Goal: Information Seeking & Learning: Find specific page/section

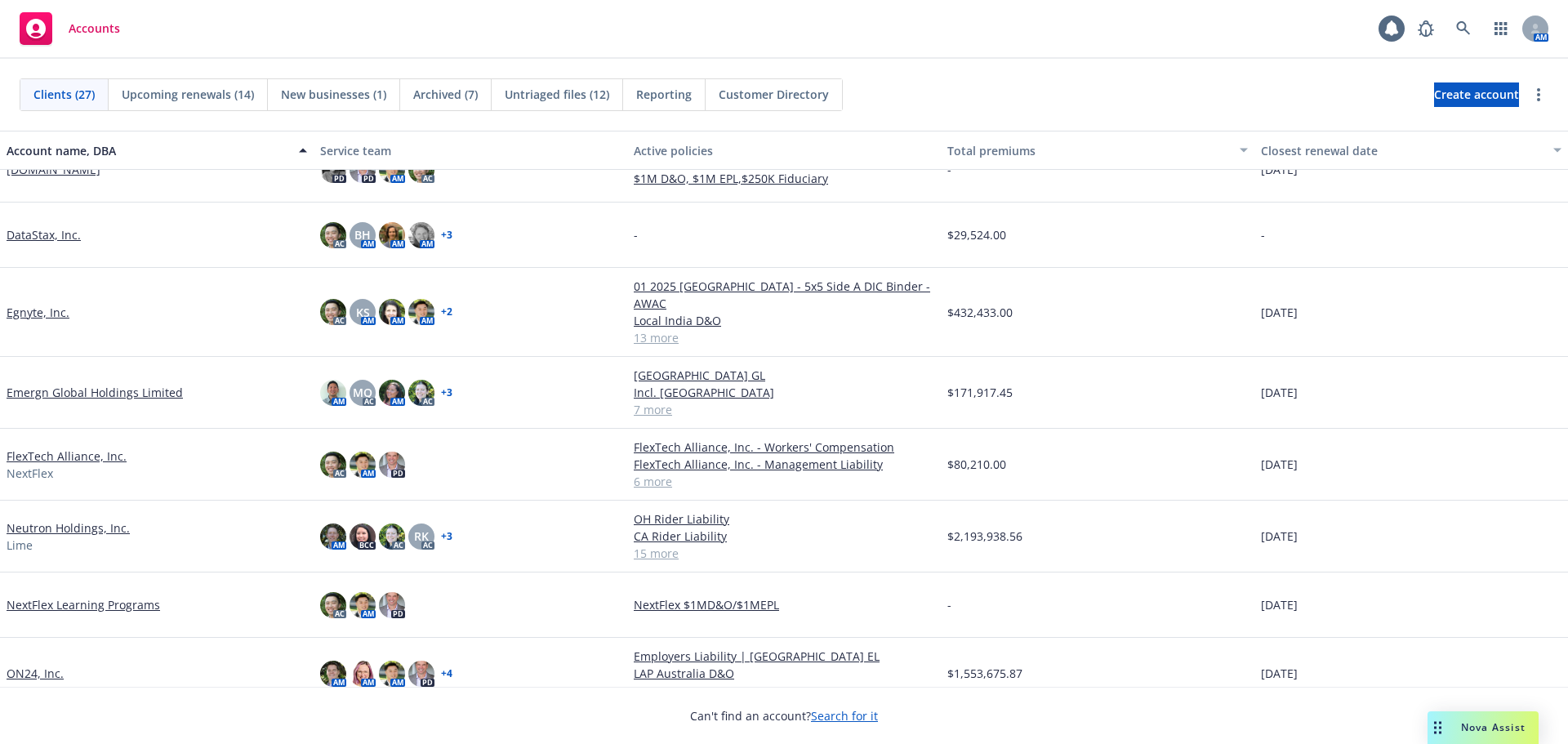
scroll to position [571, 0]
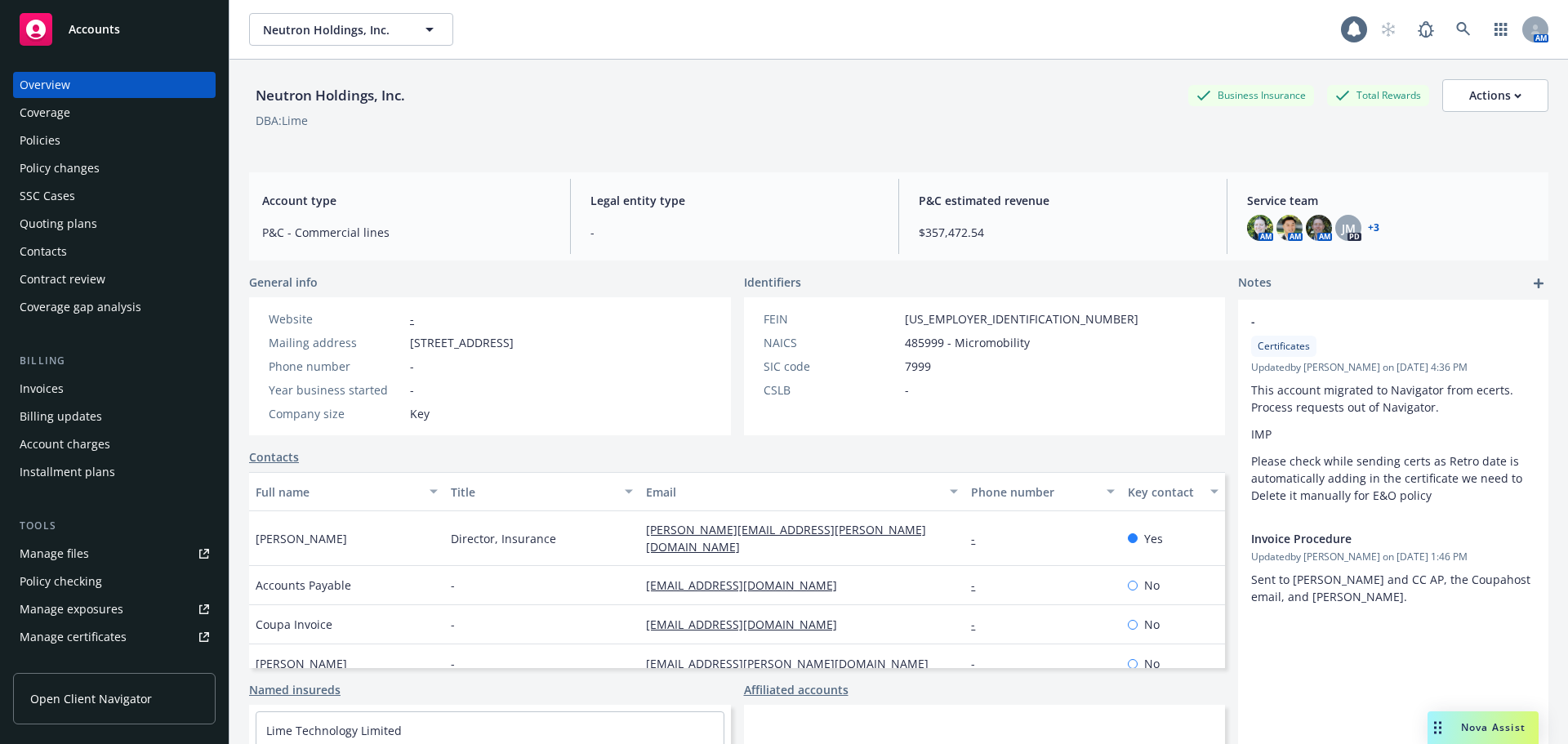
click at [84, 135] on div "Policies" at bounding box center [114, 140] width 189 height 26
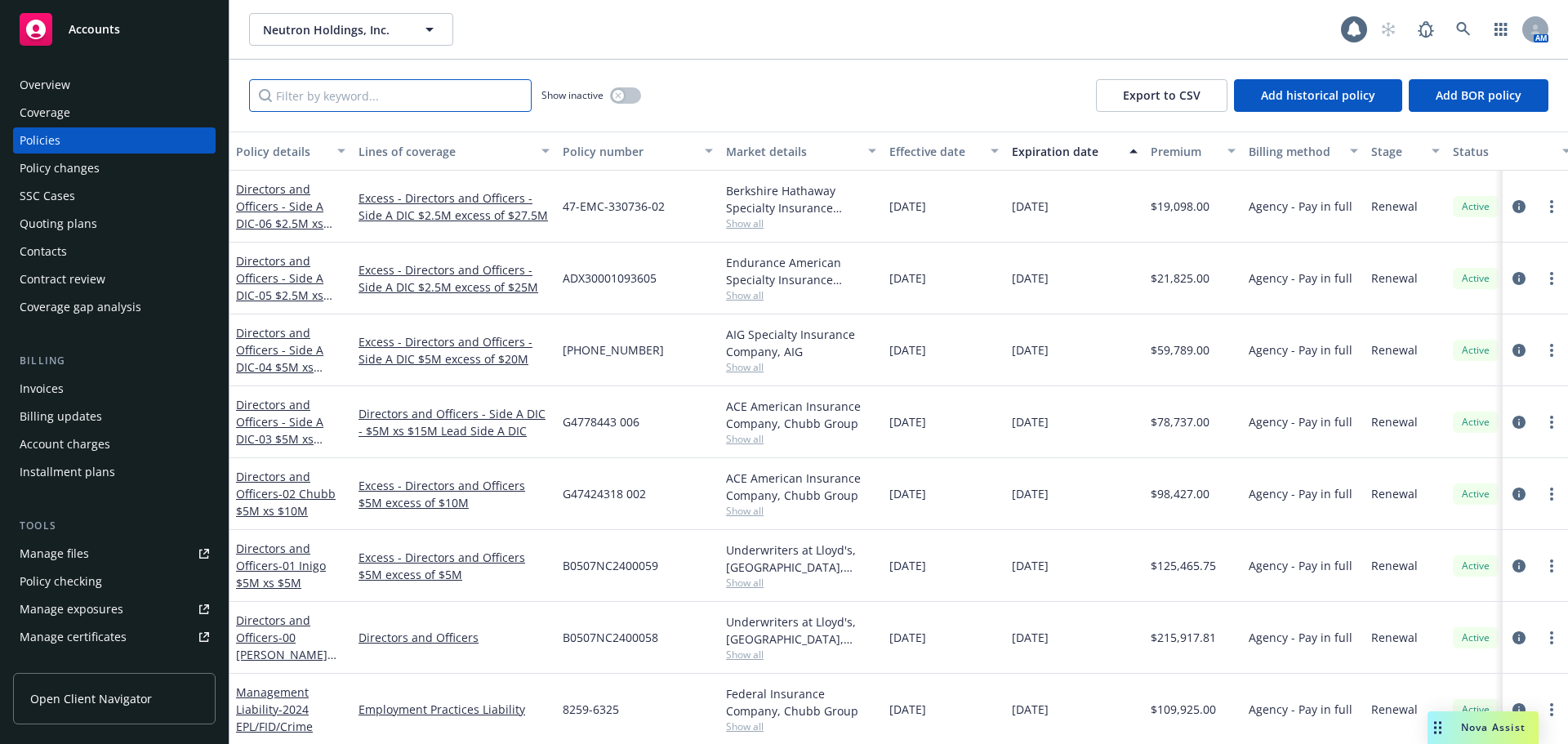
click at [314, 97] on input "Filter by keyword..." at bounding box center [390, 95] width 282 height 32
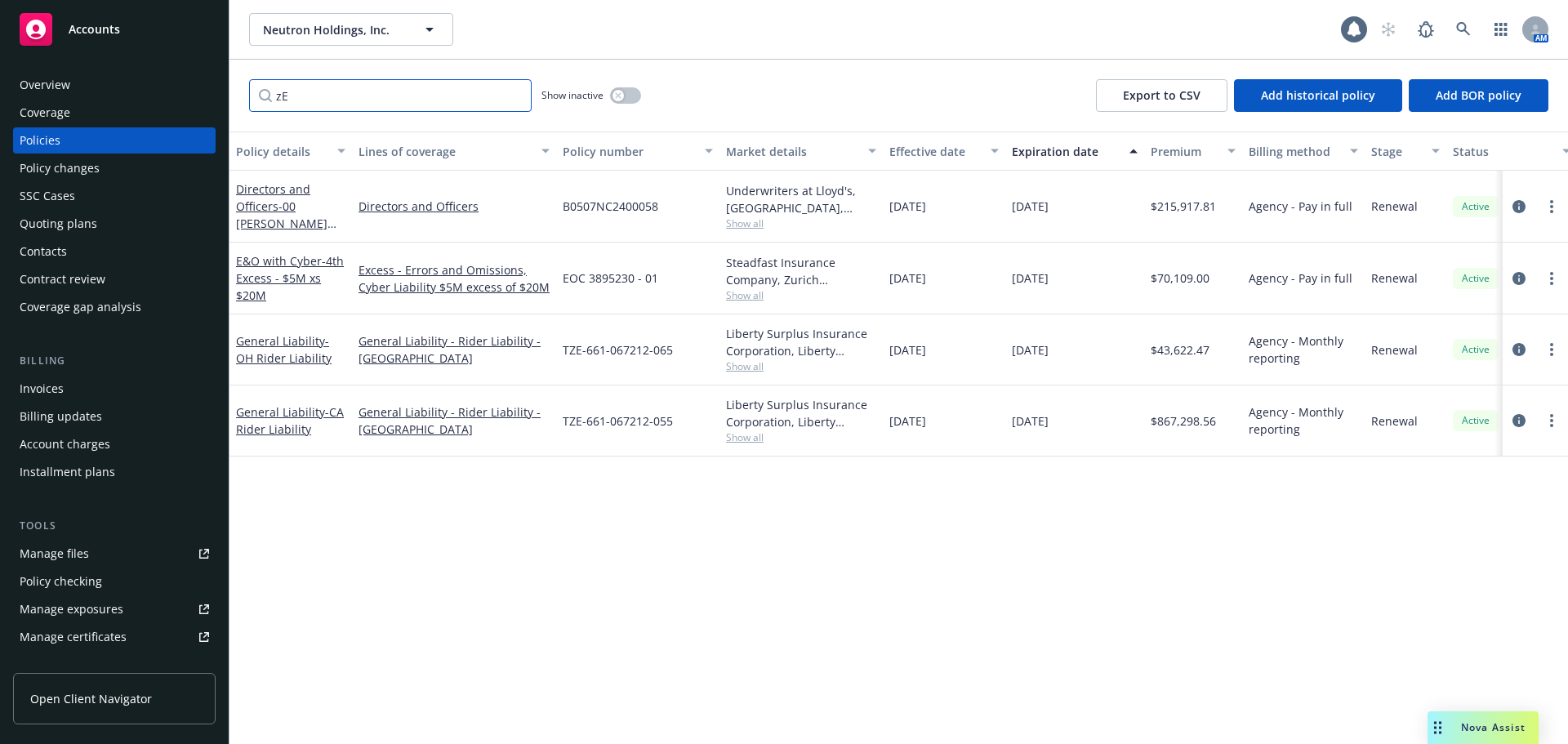
type input "z"
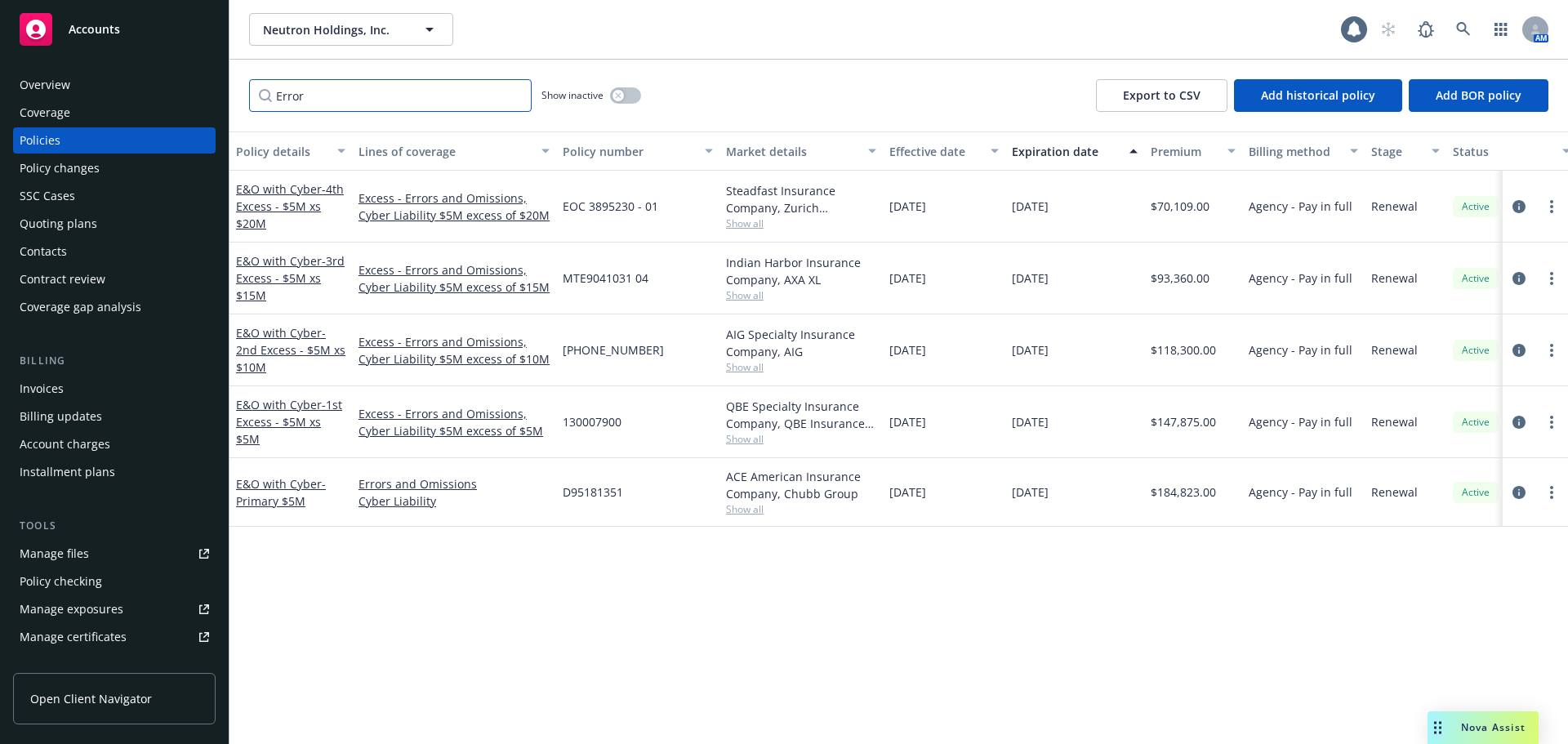
type input "Error"
click at [293, 489] on link "E&O with Cyber - Primary $5M" at bounding box center [280, 492] width 90 height 32
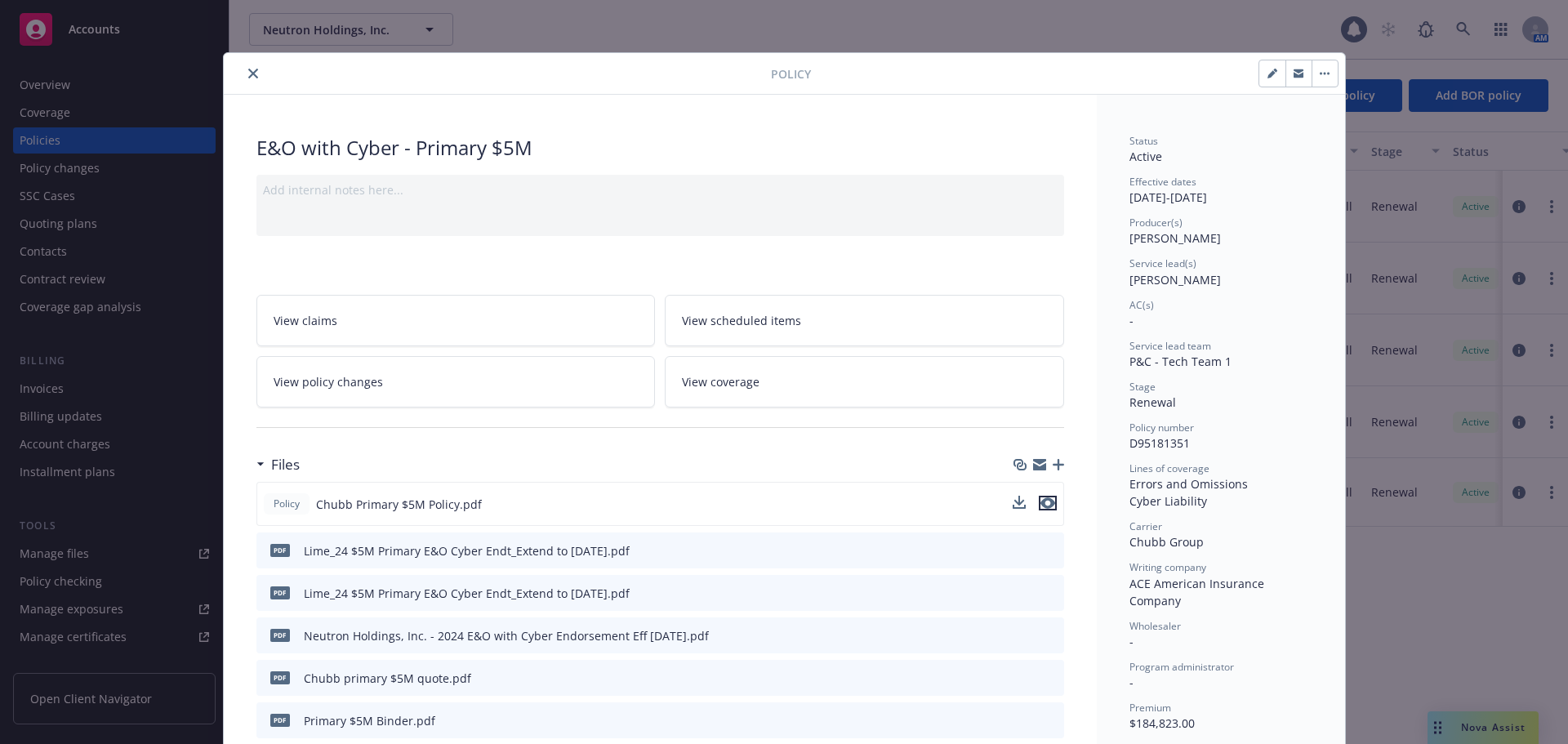
click at [1042, 504] on icon "preview file" at bounding box center [1047, 503] width 14 height 11
